Goal: Transaction & Acquisition: Subscribe to service/newsletter

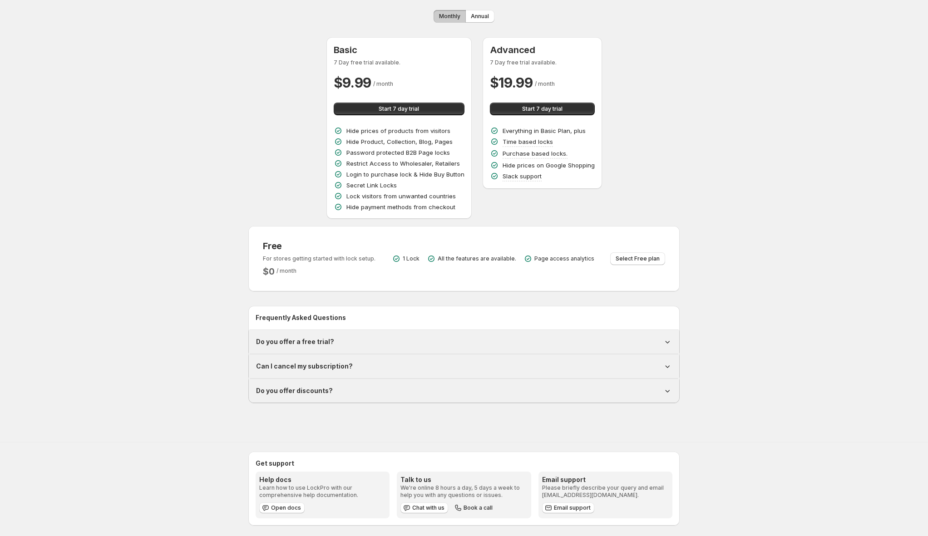
scroll to position [28, 0]
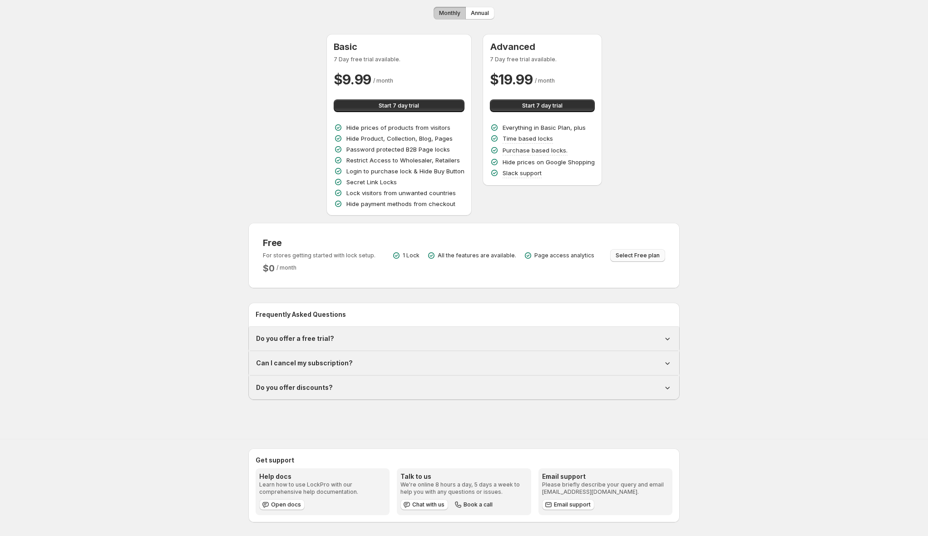
click at [654, 258] on span "Select Free plan" at bounding box center [638, 255] width 44 height 7
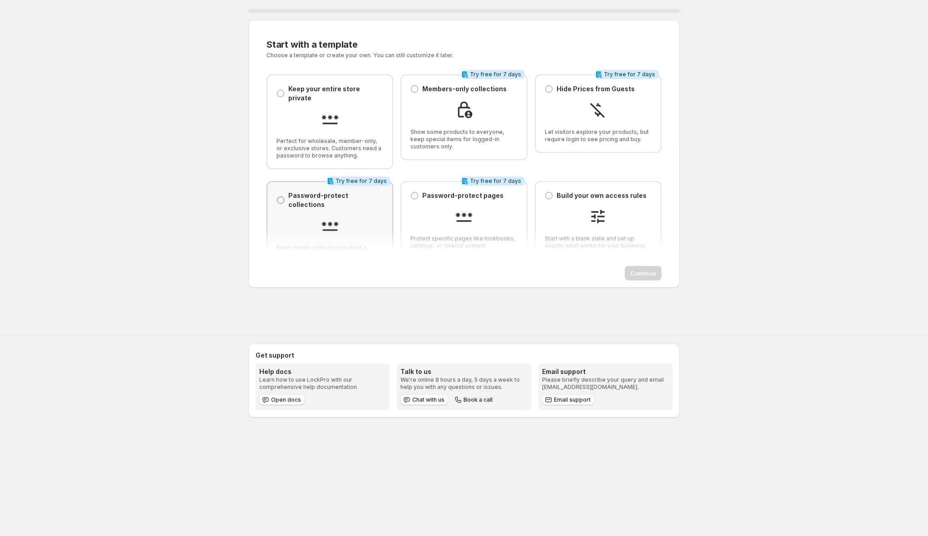
click at [281, 197] on span at bounding box center [280, 200] width 7 height 7
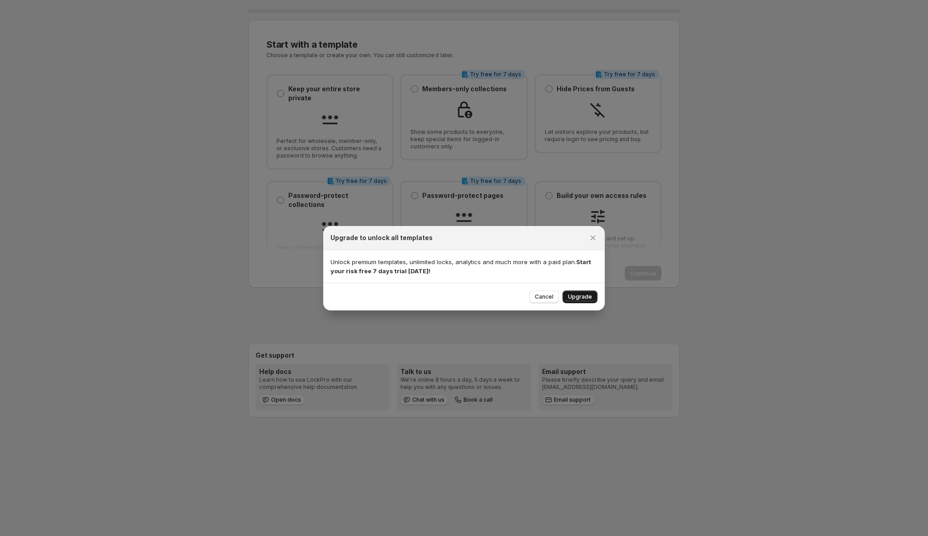
click at [590, 299] on span "Upgrade" at bounding box center [580, 296] width 24 height 7
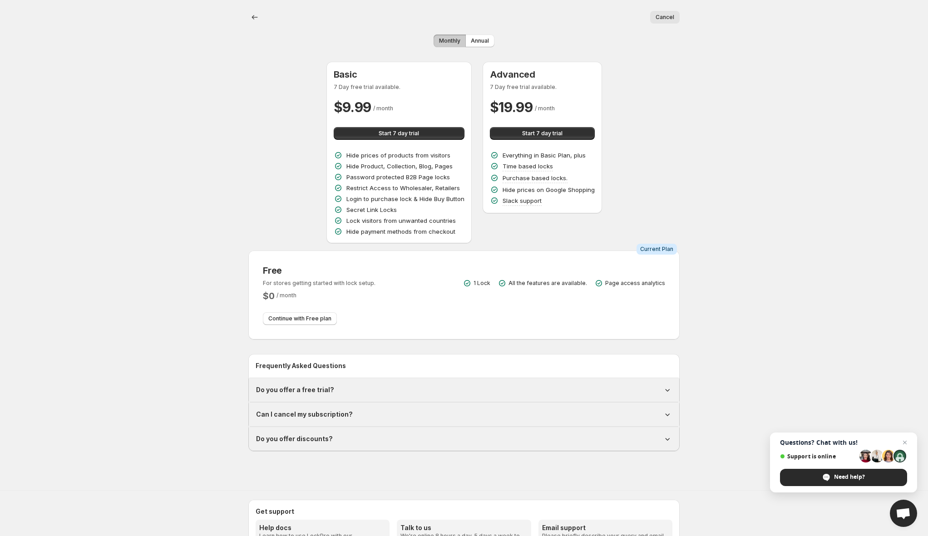
scroll to position [28, 0]
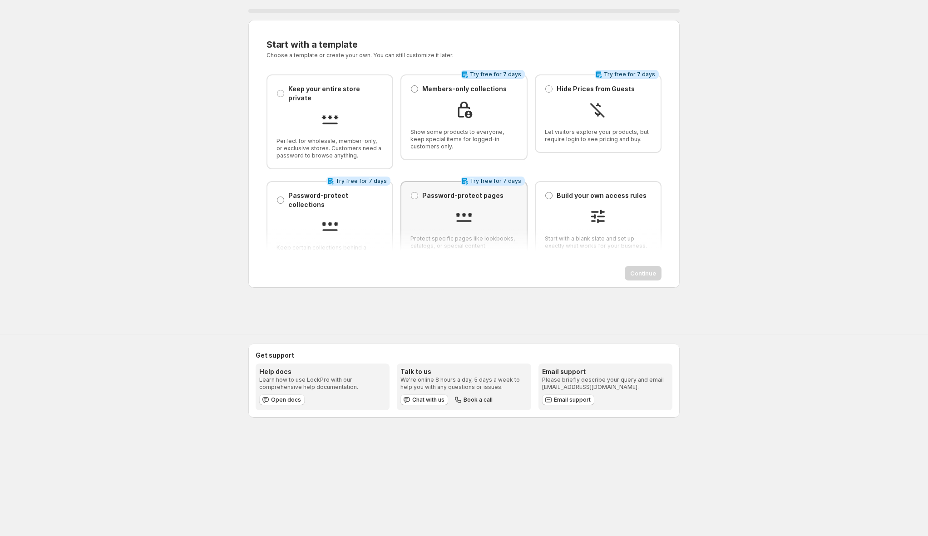
click at [509, 208] on div at bounding box center [464, 218] width 107 height 20
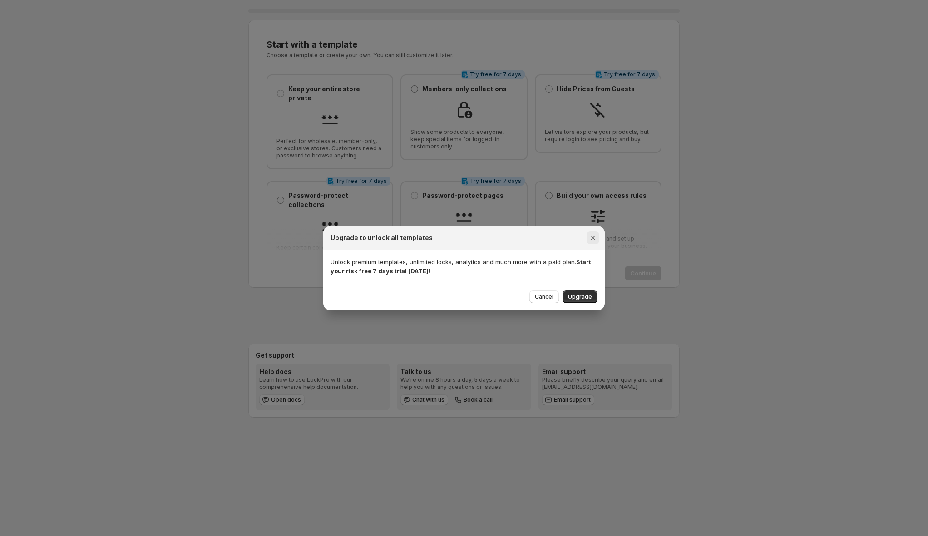
click at [595, 238] on icon "Close" at bounding box center [593, 237] width 9 height 9
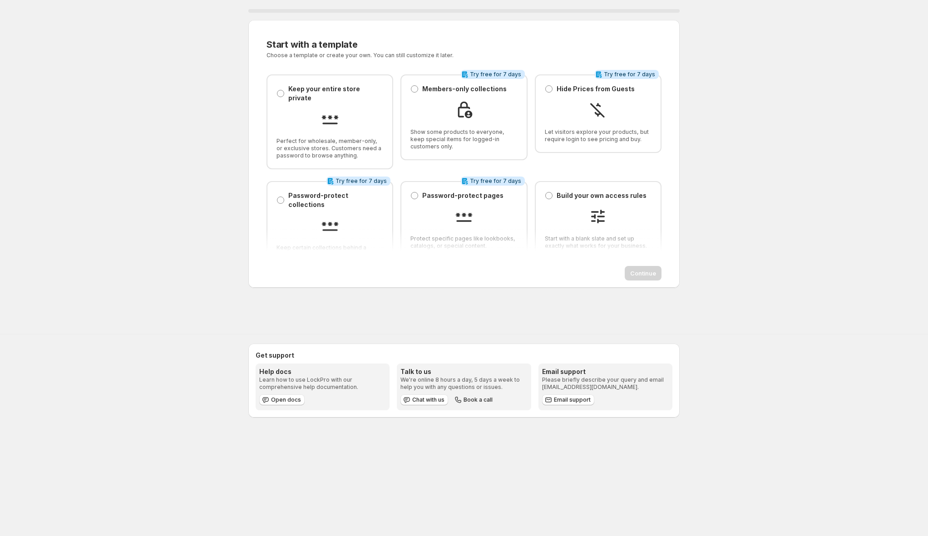
click at [765, 138] on div "0 % Start with a template. This page is ready Start with a template Choose a te…" at bounding box center [464, 156] width 928 height 312
